Goal: Information Seeking & Learning: Learn about a topic

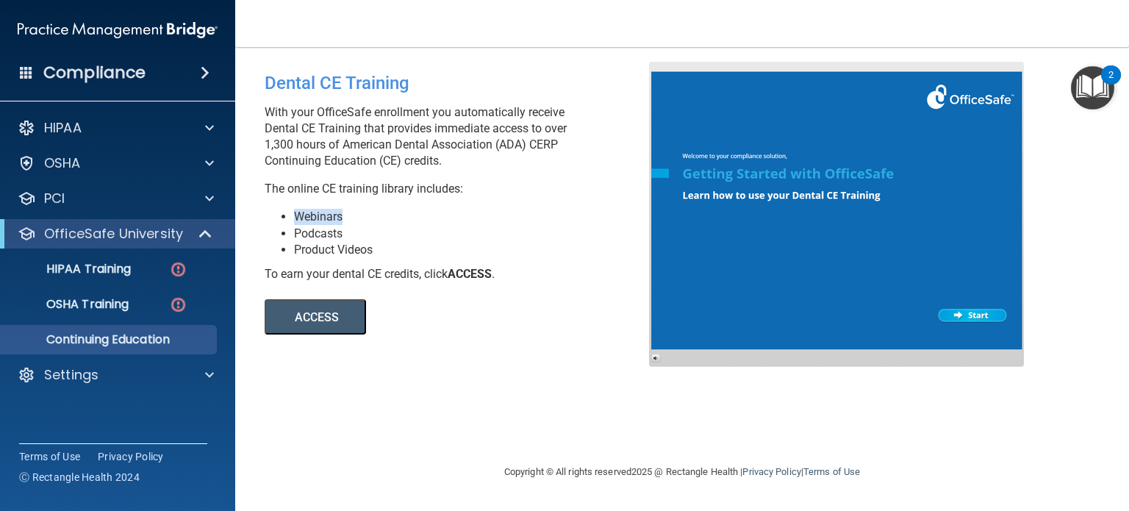
drag, startPoint x: 297, startPoint y: 218, endPoint x: 359, endPoint y: 219, distance: 62.5
click at [359, 219] on li "Webinars" at bounding box center [477, 217] width 366 height 16
drag, startPoint x: 301, startPoint y: 240, endPoint x: 365, endPoint y: 238, distance: 63.2
click at [365, 238] on li "Podcasts" at bounding box center [477, 234] width 366 height 16
drag, startPoint x: 312, startPoint y: 249, endPoint x: 386, endPoint y: 248, distance: 74.2
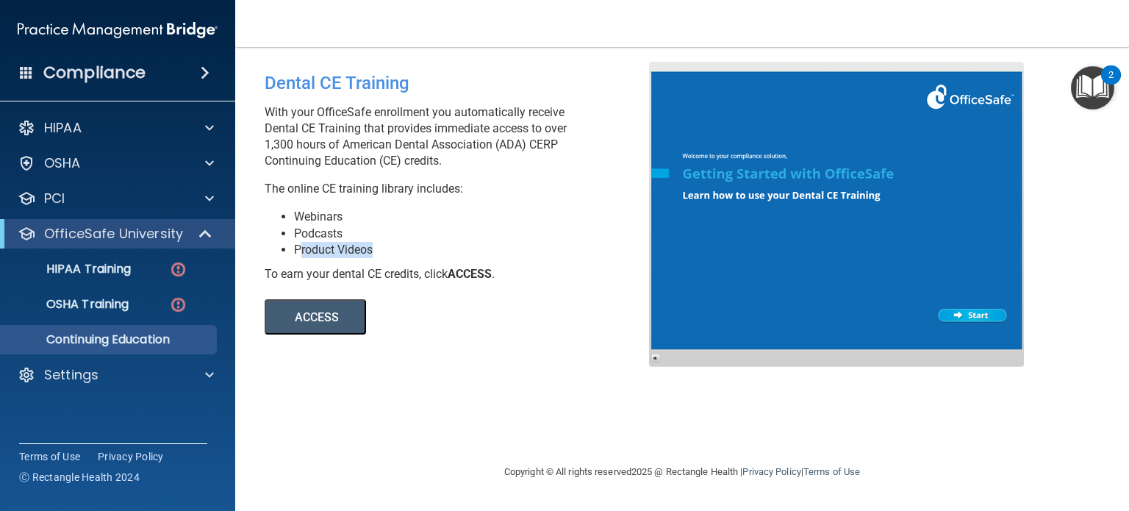
click at [386, 248] on li "Product Videos" at bounding box center [477, 250] width 366 height 16
click at [420, 243] on li "Product Videos" at bounding box center [477, 250] width 366 height 16
click at [331, 323] on button "ACCESS" at bounding box center [315, 316] width 101 height 35
drag, startPoint x: 262, startPoint y: 143, endPoint x: 340, endPoint y: 142, distance: 77.2
click at [340, 142] on div "Dental CE Training With your OfficeSafe enrollment you automatically receive De…" at bounding box center [462, 198] width 417 height 273
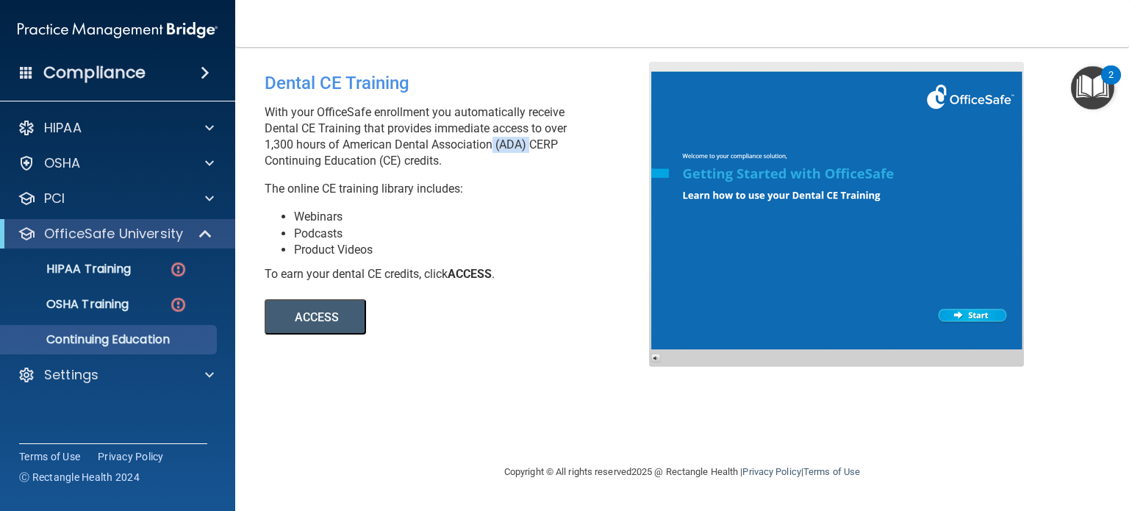
drag, startPoint x: 488, startPoint y: 143, endPoint x: 528, endPoint y: 138, distance: 40.7
click at [528, 138] on p "With your OfficeSafe enrollment you automatically receive Dental CE Training th…" at bounding box center [462, 136] width 395 height 65
drag, startPoint x: 547, startPoint y: 143, endPoint x: 575, endPoint y: 147, distance: 28.9
click at [575, 147] on p "With your OfficeSafe enrollment you automatically receive Dental CE Training th…" at bounding box center [462, 136] width 395 height 65
click at [540, 193] on p "The online CE training library includes:" at bounding box center [462, 189] width 395 height 16
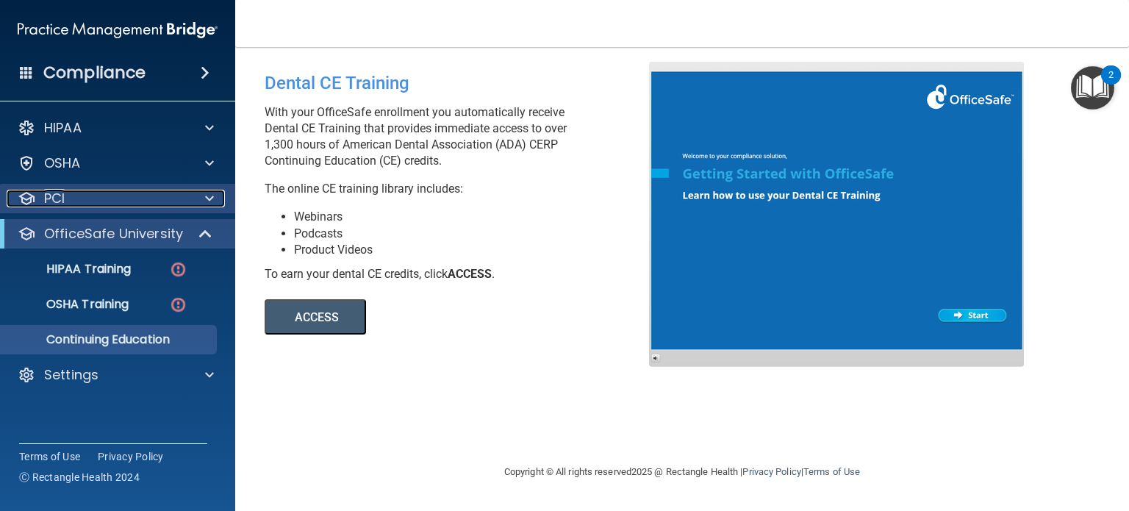
click at [99, 200] on div "PCI" at bounding box center [98, 199] width 182 height 18
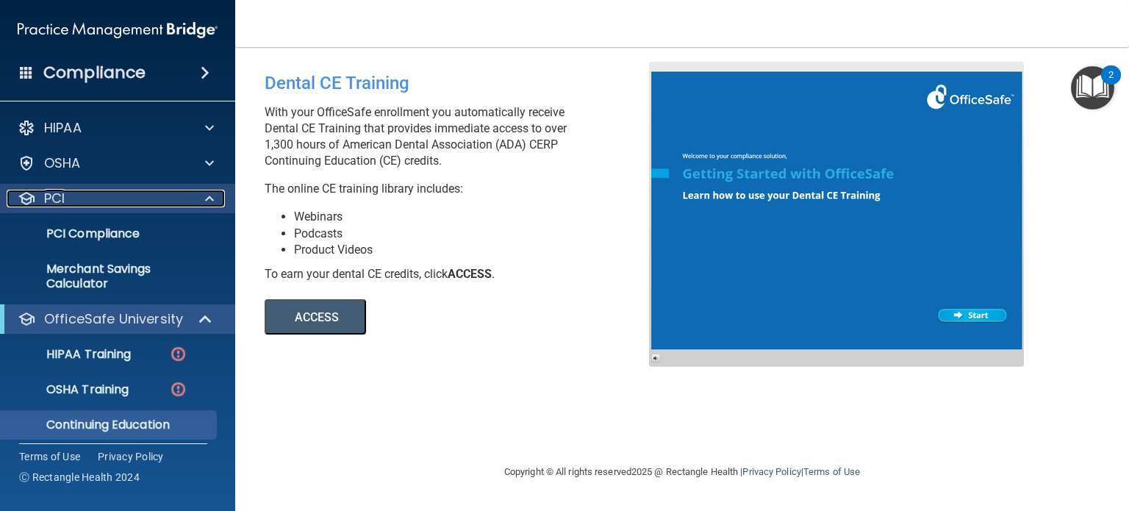
click at [91, 201] on div "PCI" at bounding box center [98, 199] width 182 height 18
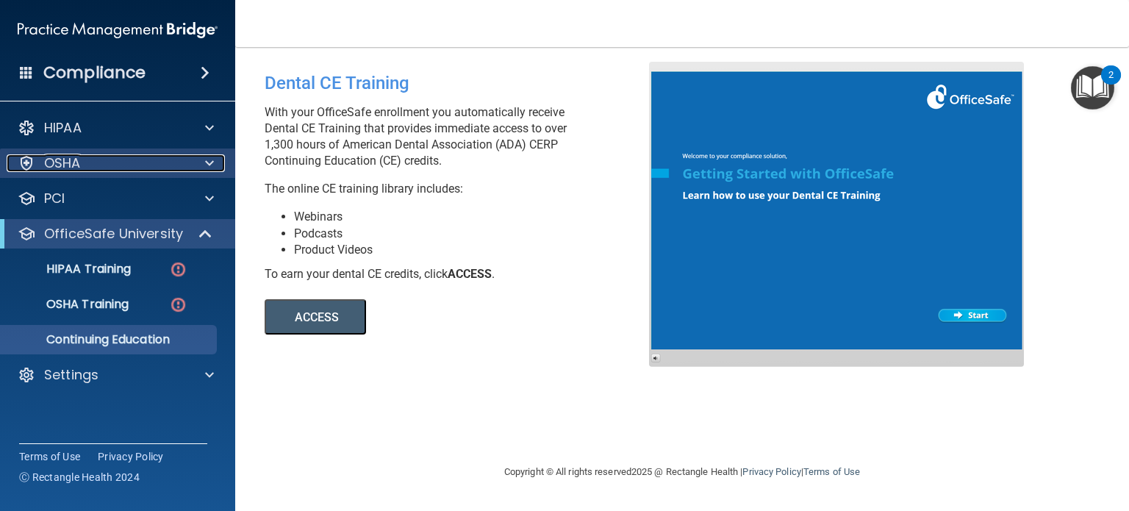
click at [94, 166] on div "OSHA" at bounding box center [98, 163] width 182 height 18
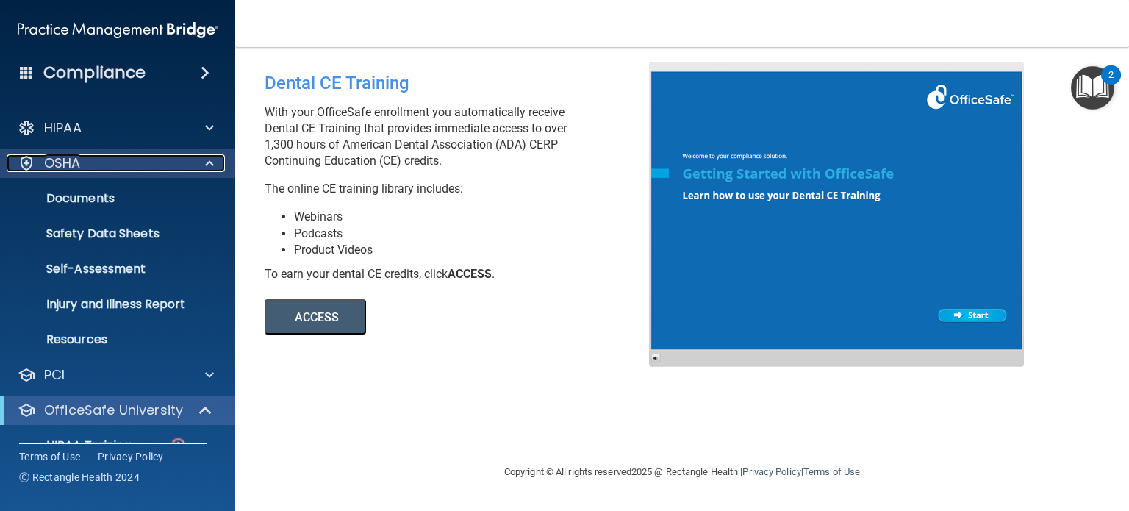
click at [94, 164] on div "OSHA" at bounding box center [98, 163] width 182 height 18
